Goal: Task Accomplishment & Management: Use online tool/utility

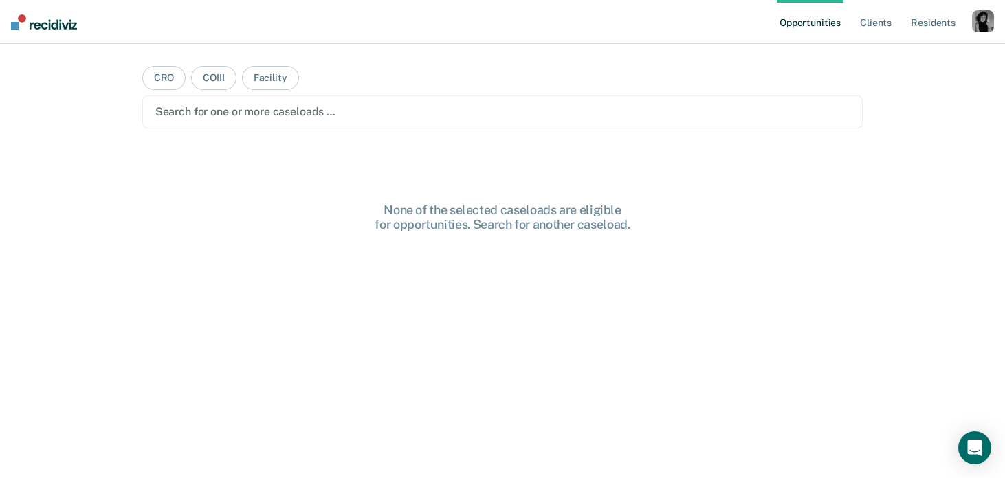
click at [981, 27] on div "button" at bounding box center [983, 21] width 22 height 22
click at [899, 58] on link "Profile" at bounding box center [927, 56] width 111 height 12
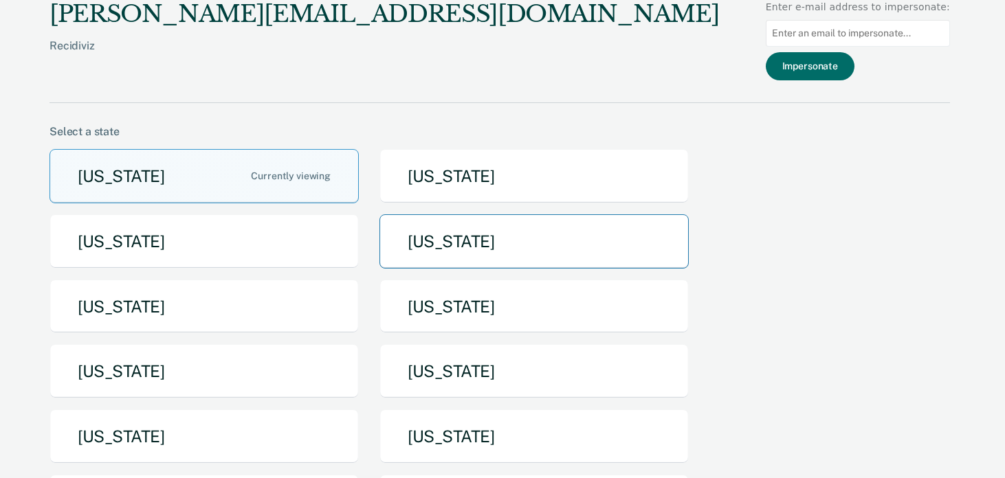
click at [530, 238] on button "[US_STATE]" at bounding box center [533, 241] width 309 height 54
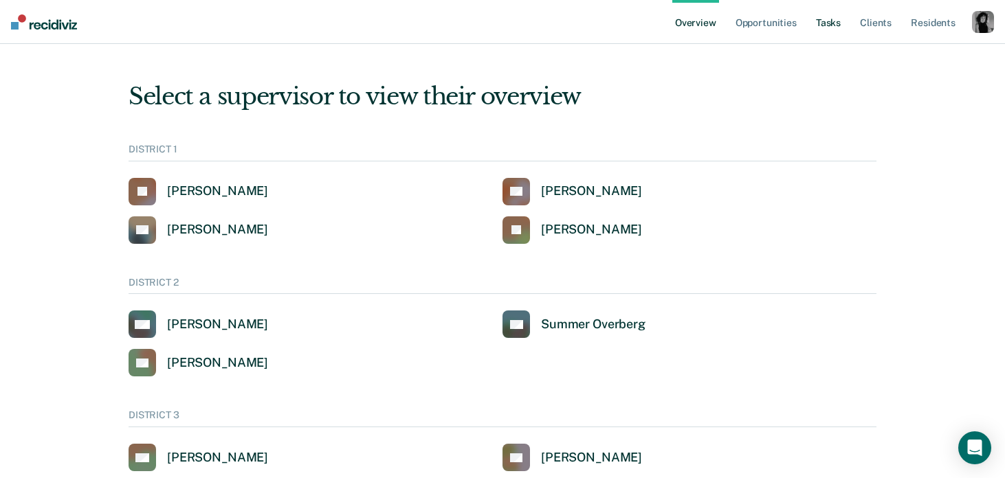
click at [838, 26] on link "Tasks" at bounding box center [828, 22] width 30 height 44
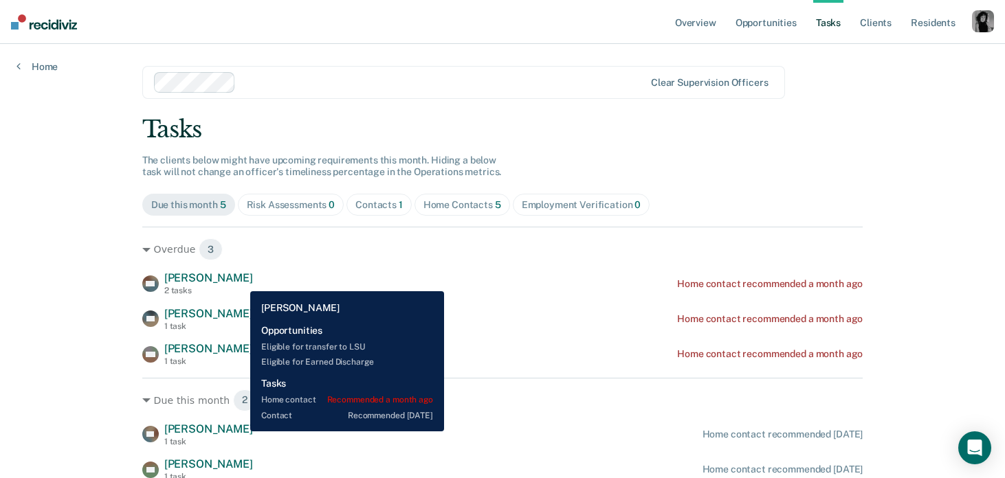
click at [240, 281] on span "[PERSON_NAME]" at bounding box center [208, 277] width 89 height 13
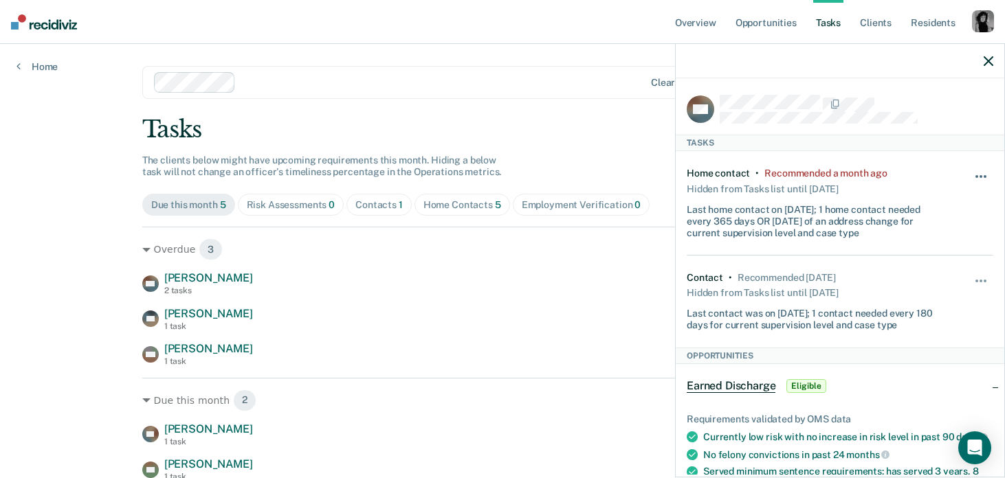
click at [980, 176] on span "button" at bounding box center [980, 176] width 3 height 3
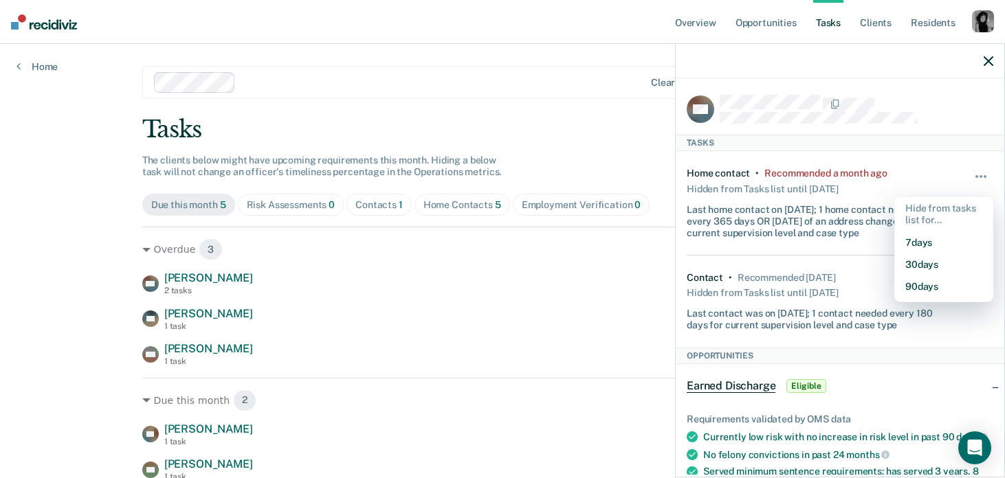
click at [575, 300] on div "BM [PERSON_NAME] 2 tasks Home contact recommended a month ago MP [PERSON_NAME] …" at bounding box center [502, 318] width 721 height 95
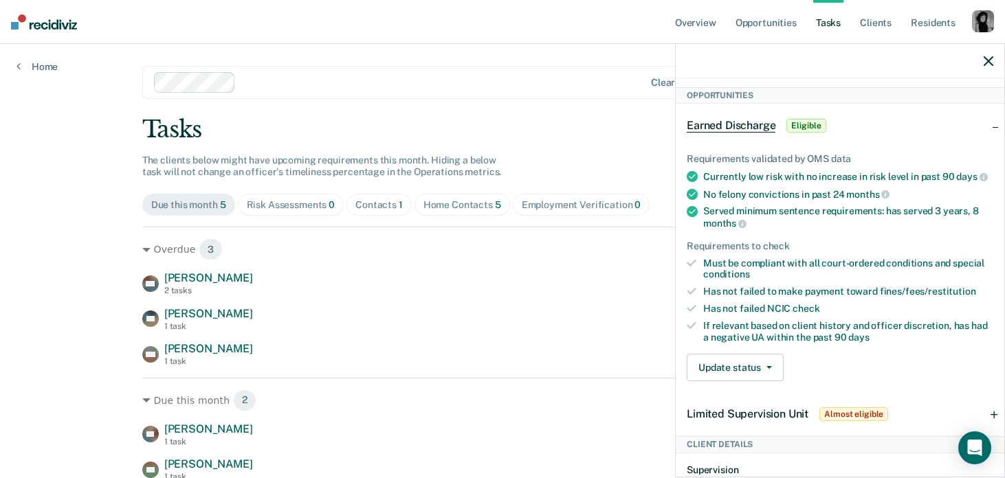
scroll to position [260, 0]
click at [987, 58] on icon "button" at bounding box center [989, 61] width 10 height 10
